Goal: Communication & Community: Answer question/provide support

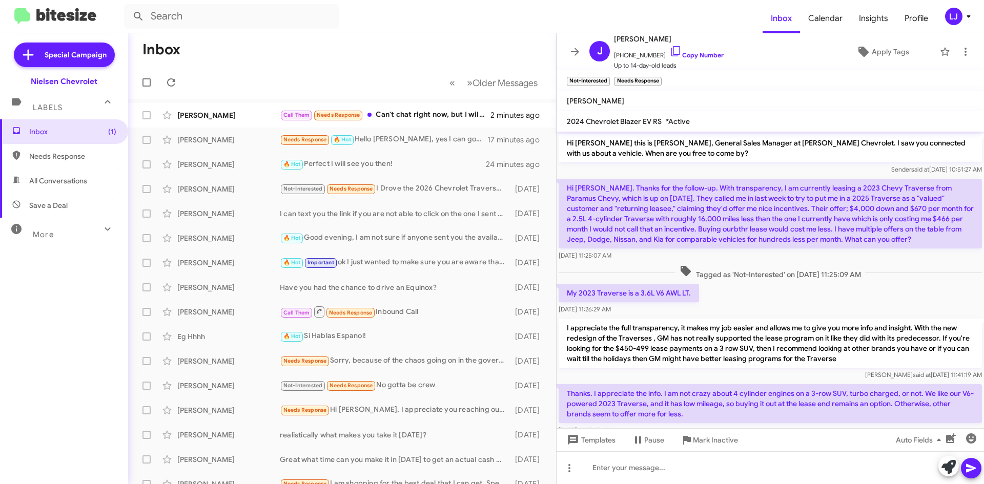
scroll to position [290, 0]
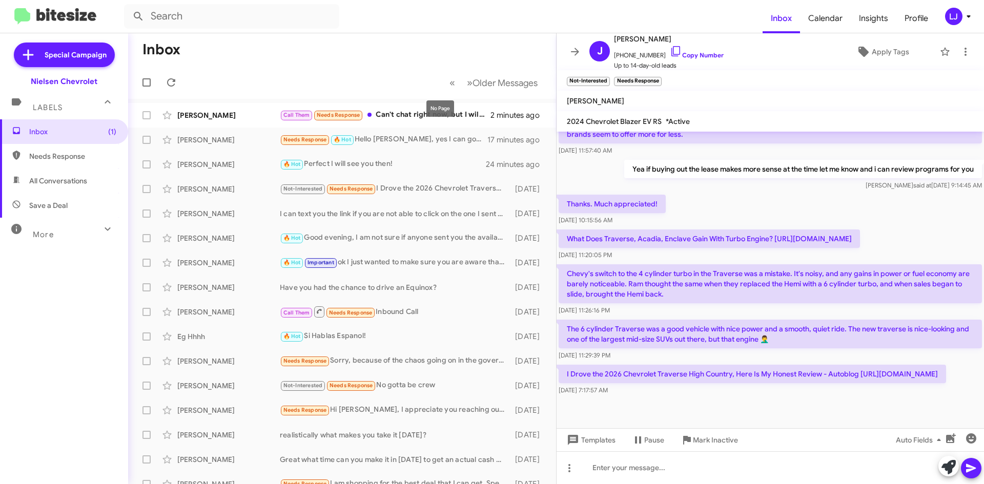
drag, startPoint x: 437, startPoint y: 76, endPoint x: 431, endPoint y: 119, distance: 43.4
click at [431, 119] on mat-tooltip-component "No Page" at bounding box center [440, 108] width 42 height 31
click at [431, 117] on mat-tooltip-component "No Page" at bounding box center [440, 108] width 42 height 31
click at [410, 111] on div "Call Them Needs Response Can't chat right now, but I will call after work" at bounding box center [393, 115] width 227 height 12
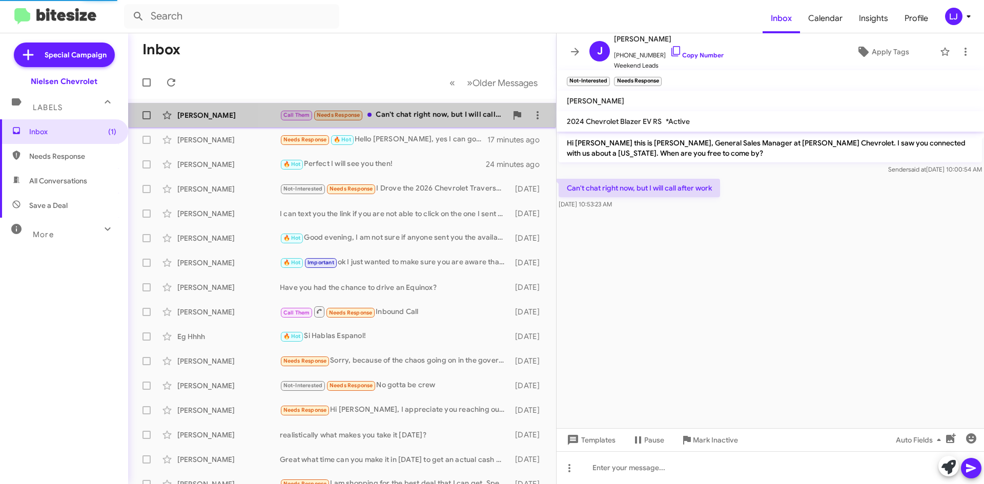
click at [415, 112] on div "Call Them Needs Response Can't chat right now, but I will call after work" at bounding box center [393, 115] width 227 height 12
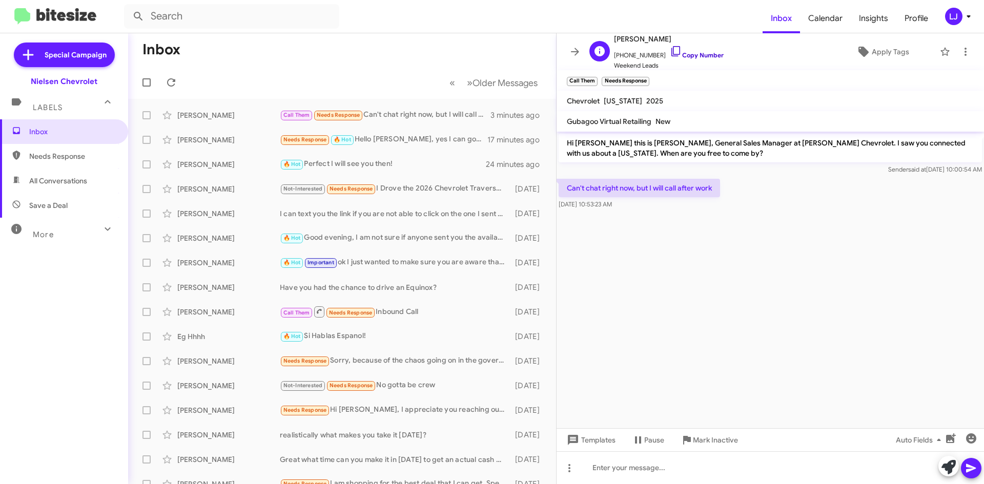
click at [670, 50] on icon at bounding box center [676, 51] width 12 height 12
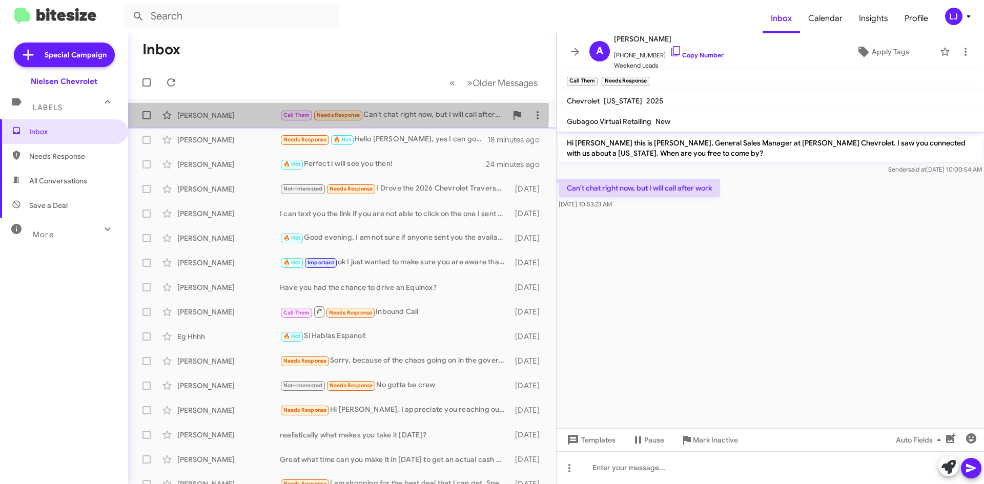
click at [250, 113] on div "[PERSON_NAME]" at bounding box center [228, 115] width 102 height 10
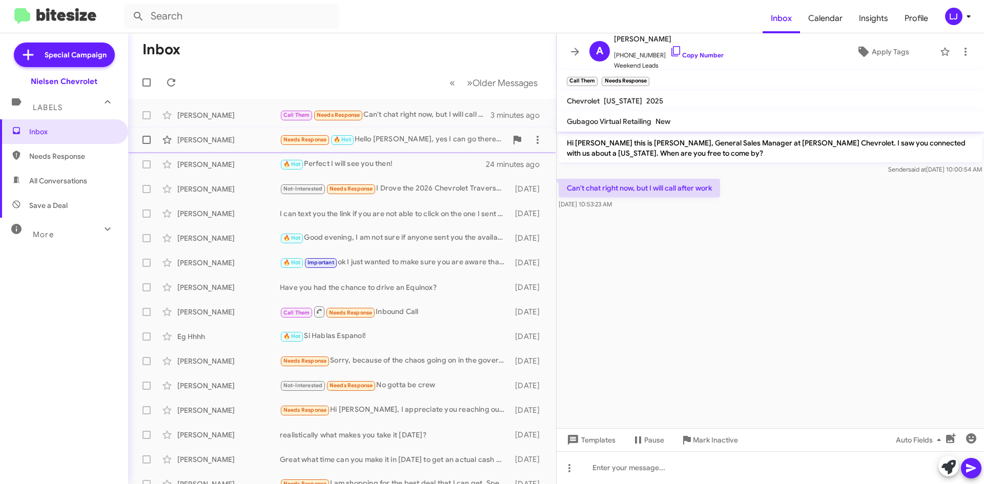
click at [407, 133] on div "[PERSON_NAME] Needs Response 🔥 Hot Hello [PERSON_NAME], yes I can go there [DAT…" at bounding box center [342, 140] width 412 height 20
click at [670, 53] on icon at bounding box center [676, 51] width 12 height 12
click at [251, 169] on div "[PERSON_NAME]" at bounding box center [228, 164] width 102 height 10
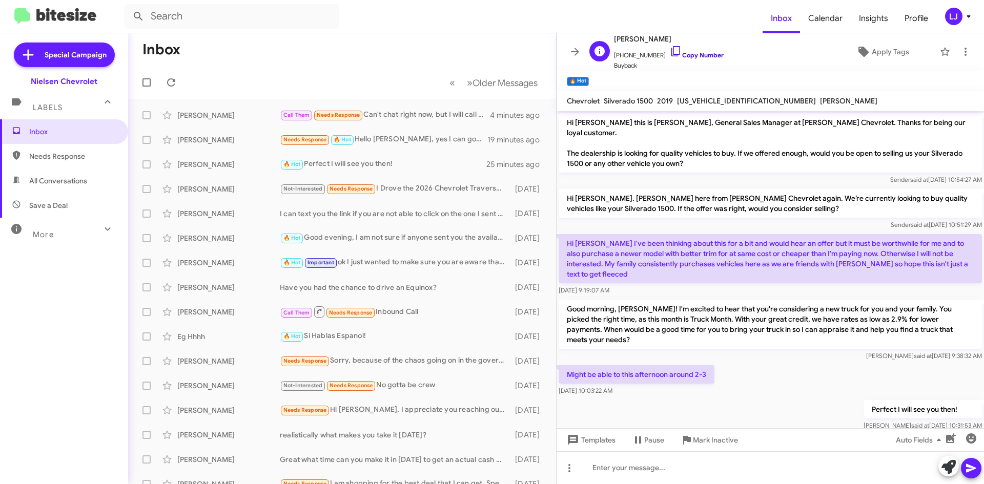
click at [670, 53] on icon at bounding box center [676, 51] width 12 height 12
click at [372, 209] on div "I can text you the link if you are not able to click on the one I sent you, thi…" at bounding box center [393, 214] width 227 height 10
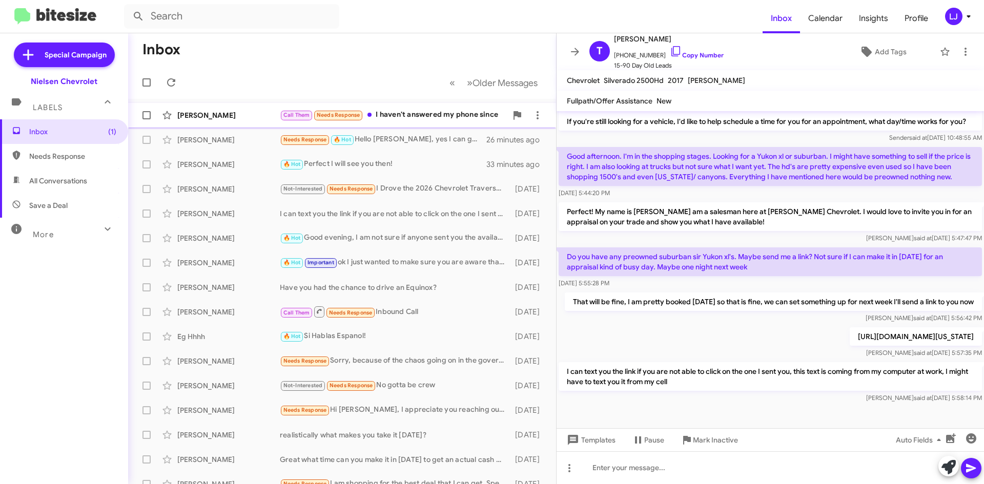
click at [416, 119] on div "Call Them Needs Response I haven't answered my phone since" at bounding box center [393, 115] width 227 height 12
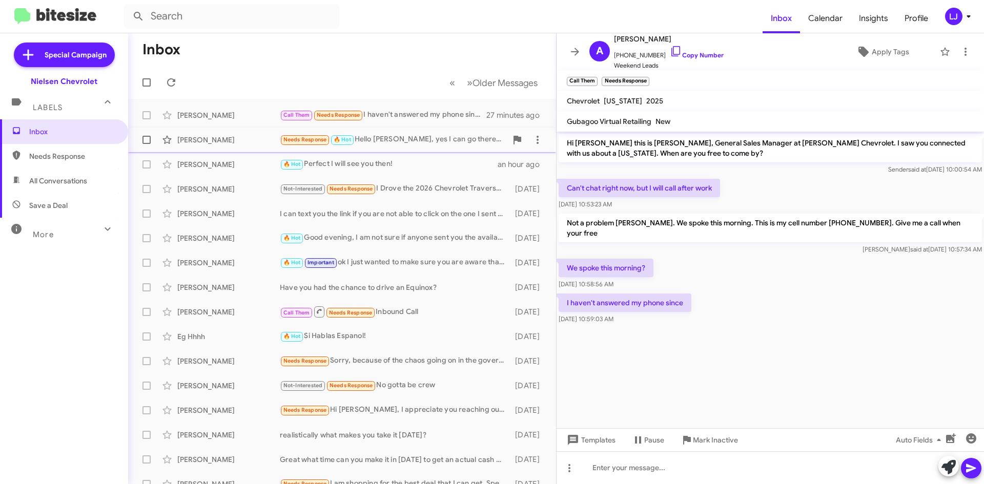
click at [392, 140] on div "Needs Response 🔥 Hot Hello [PERSON_NAME], yes I can go there [DATE]" at bounding box center [393, 140] width 227 height 12
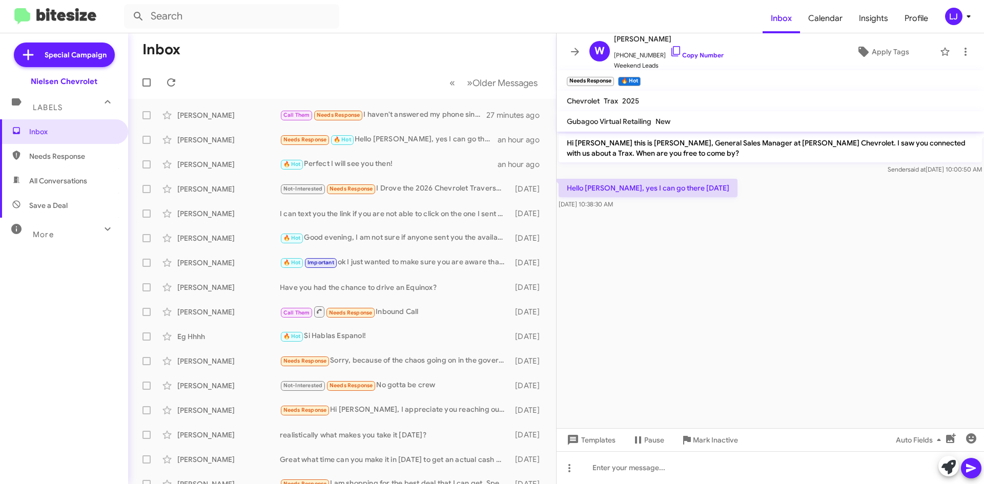
drag, startPoint x: 666, startPoint y: 53, endPoint x: 375, endPoint y: 2, distance: 295.5
click at [670, 53] on icon at bounding box center [676, 51] width 12 height 12
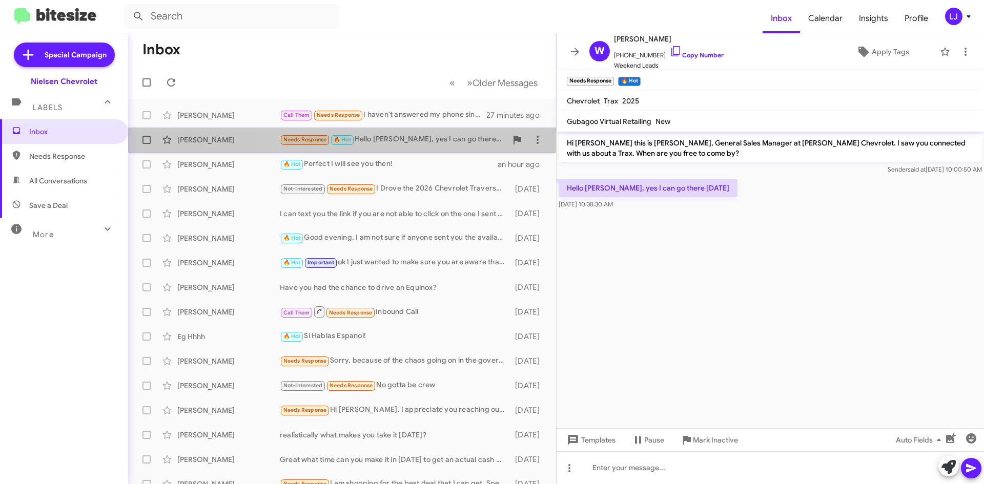
click at [418, 147] on div "[PERSON_NAME] Needs Response 🔥 Hot Hello [PERSON_NAME], yes I can go there [DAT…" at bounding box center [342, 140] width 412 height 20
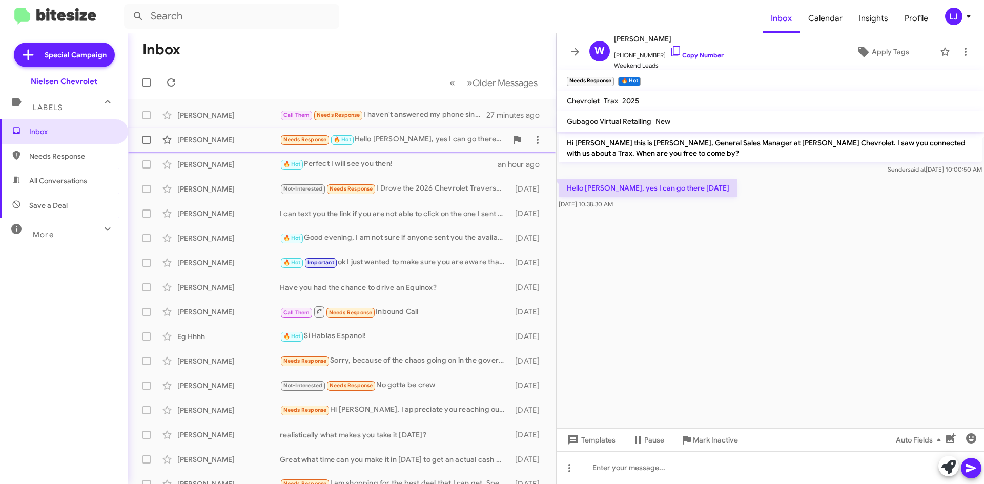
click at [249, 136] on div "[PERSON_NAME]" at bounding box center [228, 140] width 102 height 10
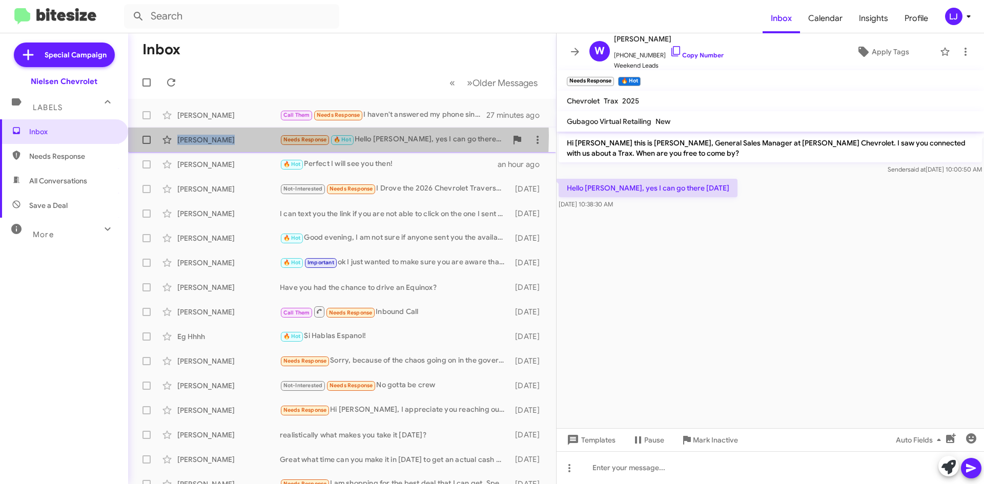
click at [249, 136] on div "[PERSON_NAME]" at bounding box center [228, 140] width 102 height 10
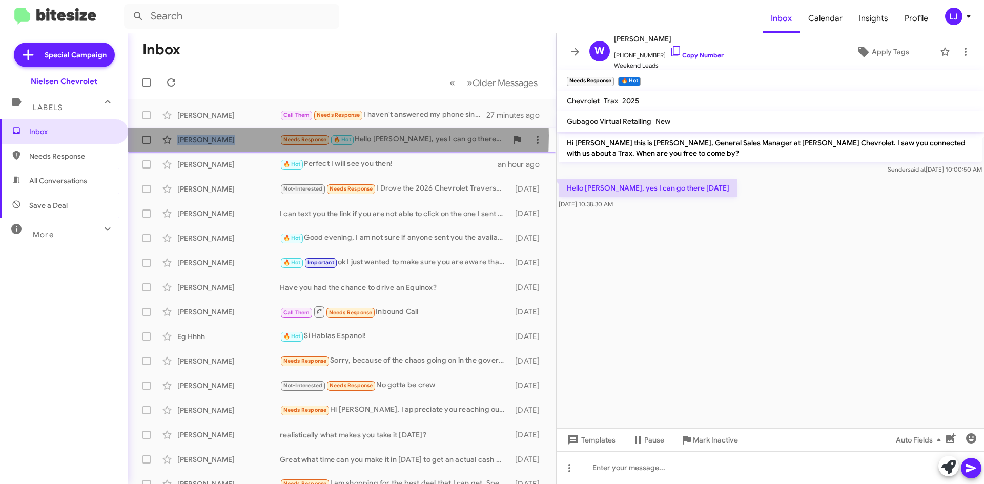
click at [249, 136] on div "[PERSON_NAME]" at bounding box center [228, 140] width 102 height 10
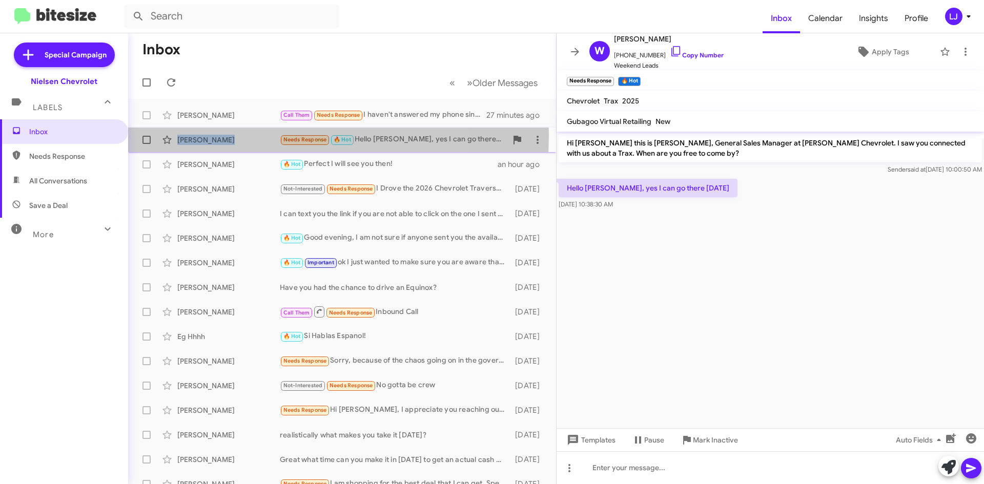
click at [249, 136] on div "[PERSON_NAME]" at bounding box center [228, 140] width 102 height 10
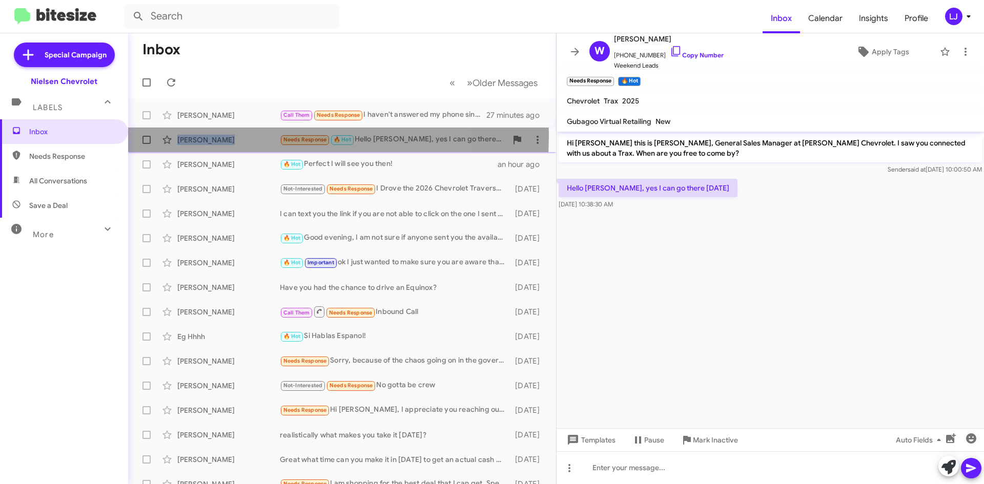
click at [249, 136] on div "[PERSON_NAME]" at bounding box center [228, 140] width 102 height 10
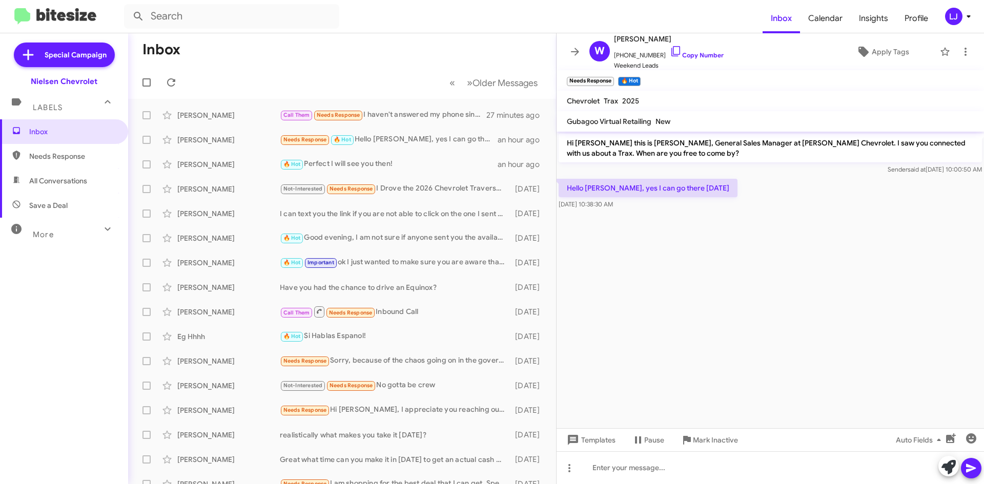
click at [574, 333] on cdk-virtual-scroll-viewport "Hi [PERSON_NAME] this is [PERSON_NAME], General Sales Manager at [PERSON_NAME] …" at bounding box center [770, 280] width 427 height 297
